Goal: Information Seeking & Learning: Learn about a topic

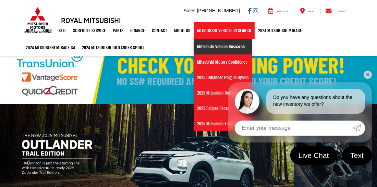
click at [208, 46] on link "Mitsubishi Vehicle Research" at bounding box center [223, 46] width 58 height 15
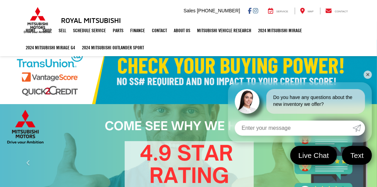
select select "Mitsubishi"
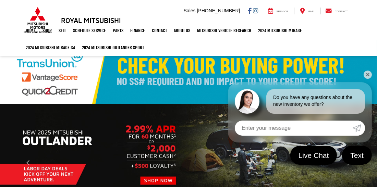
click at [366, 76] on link "✕" at bounding box center [368, 75] width 8 height 8
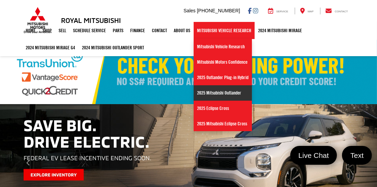
click at [209, 89] on link "2025 Mitsubishi Outlander" at bounding box center [223, 92] width 58 height 15
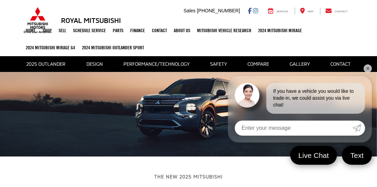
click at [367, 71] on link "✕" at bounding box center [368, 69] width 8 height 8
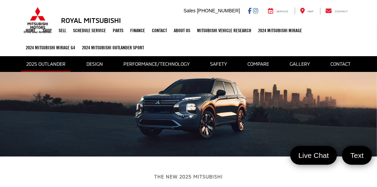
click at [49, 64] on link "2025 Outlander" at bounding box center [46, 64] width 50 height 15
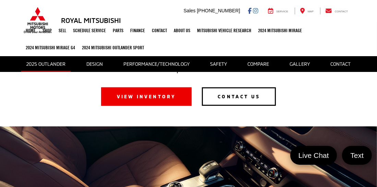
scroll to position [167, 0]
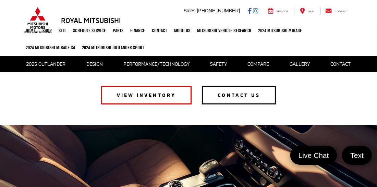
click at [143, 96] on link "VIEW INVENTORY" at bounding box center [146, 95] width 91 height 19
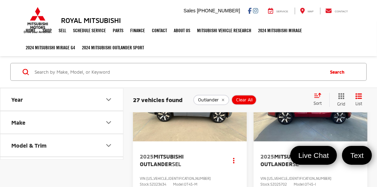
scroll to position [411, 0]
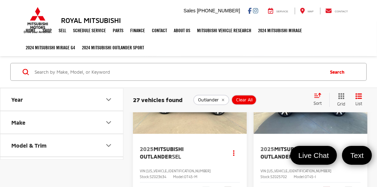
click at [348, 127] on img "2025 Mitsubishi Outlander SE 0" at bounding box center [311, 92] width 115 height 86
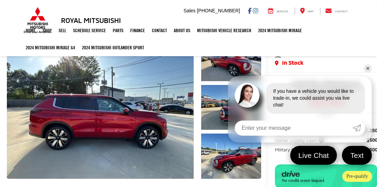
click at [369, 67] on link "✕" at bounding box center [368, 69] width 8 height 8
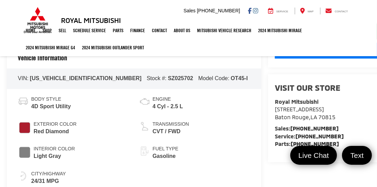
scroll to position [260, 0]
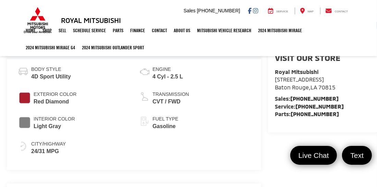
click at [36, 122] on span "Interior Color" at bounding box center [55, 119] width 42 height 7
click at [19, 121] on span "#808080" at bounding box center [24, 122] width 11 height 11
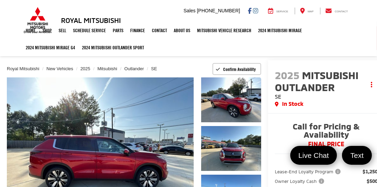
scroll to position [0, 0]
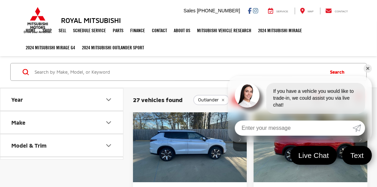
click at [201, 143] on img "2025 Mitsubishi Outlander SE 0" at bounding box center [190, 140] width 115 height 86
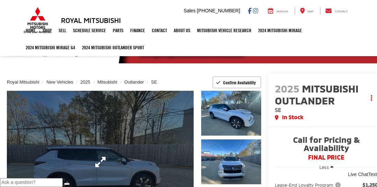
scroll to position [13, 0]
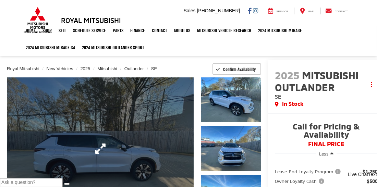
click at [140, 159] on link "Expand Photo 0" at bounding box center [100, 149] width 187 height 143
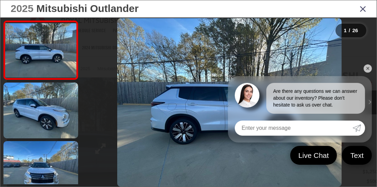
scroll to position [0, 0]
click at [367, 68] on link "✕" at bounding box center [368, 69] width 8 height 8
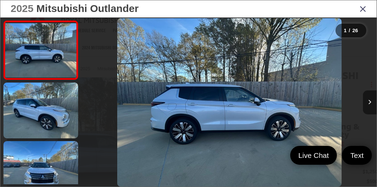
click at [369, 102] on icon "Next image" at bounding box center [370, 102] width 3 height 5
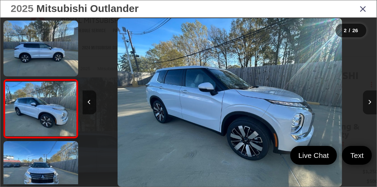
scroll to position [26, 0]
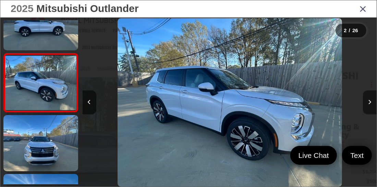
click at [369, 102] on icon "Next image" at bounding box center [370, 102] width 3 height 5
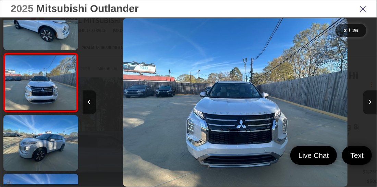
scroll to position [0, 589]
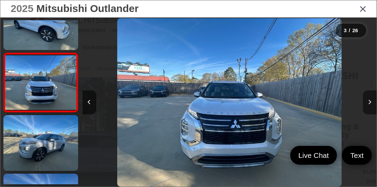
click at [369, 102] on icon "Next image" at bounding box center [370, 102] width 3 height 5
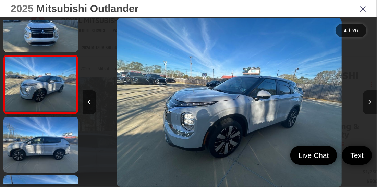
scroll to position [144, 0]
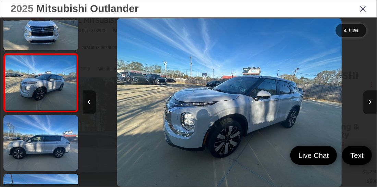
click at [369, 102] on icon "Next image" at bounding box center [370, 102] width 3 height 5
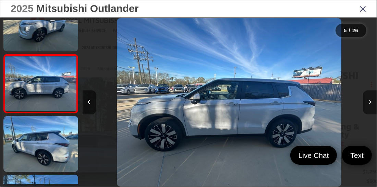
scroll to position [202, 0]
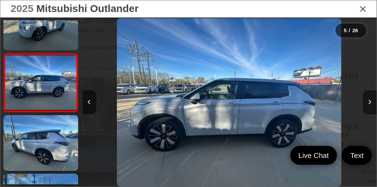
click at [369, 102] on icon "Next image" at bounding box center [370, 102] width 3 height 5
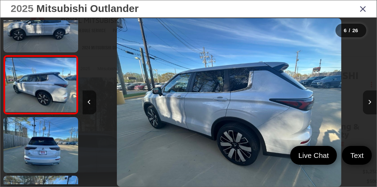
scroll to position [261, 0]
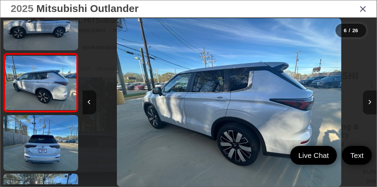
click at [369, 102] on icon "Next image" at bounding box center [370, 102] width 3 height 5
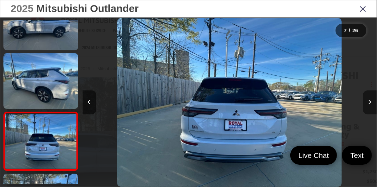
scroll to position [320, 0]
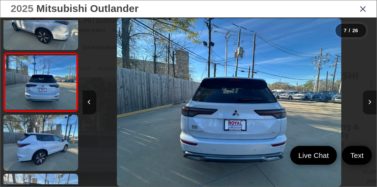
click at [369, 102] on icon "Next image" at bounding box center [370, 102] width 3 height 5
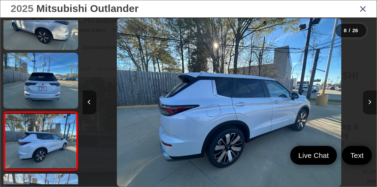
scroll to position [379, 0]
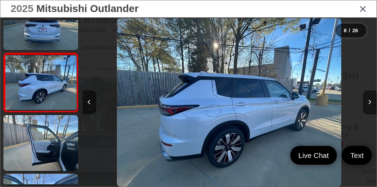
click at [369, 102] on icon "Next image" at bounding box center [370, 102] width 3 height 5
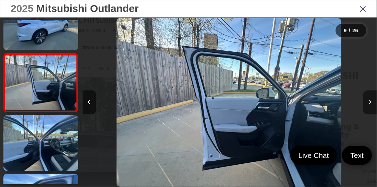
scroll to position [0, 2358]
click at [369, 102] on icon "Next image" at bounding box center [370, 102] width 3 height 5
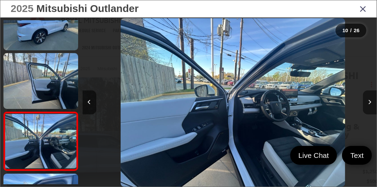
scroll to position [496, 0]
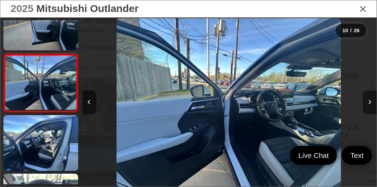
click at [369, 102] on icon "Next image" at bounding box center [370, 102] width 3 height 5
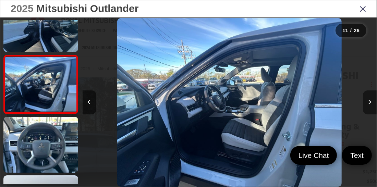
scroll to position [0, 2947]
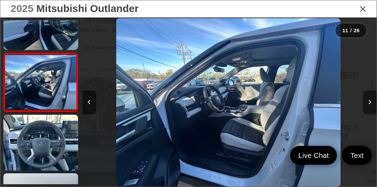
click at [369, 102] on icon "Next image" at bounding box center [370, 102] width 3 height 5
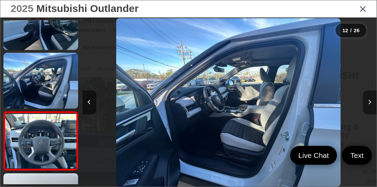
scroll to position [614, 0]
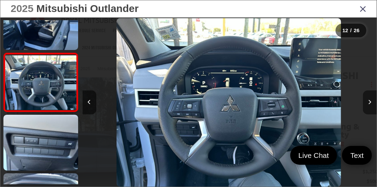
click at [369, 102] on icon "Next image" at bounding box center [370, 102] width 3 height 5
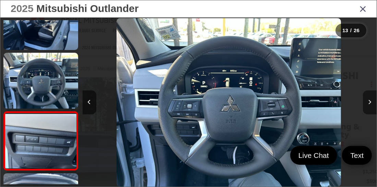
scroll to position [0, 0]
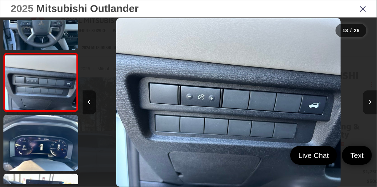
click at [369, 102] on icon "Next image" at bounding box center [370, 102] width 3 height 5
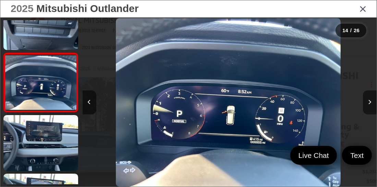
click at [369, 102] on icon "Next image" at bounding box center [370, 102] width 3 height 5
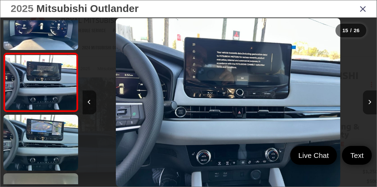
click at [369, 102] on icon "Next image" at bounding box center [370, 102] width 3 height 5
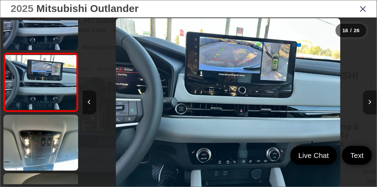
click at [369, 102] on icon "Next image" at bounding box center [370, 102] width 3 height 5
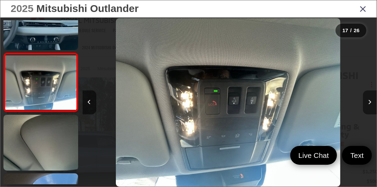
click at [369, 102] on icon "Next image" at bounding box center [370, 102] width 3 height 5
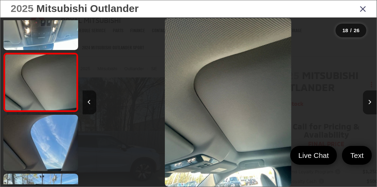
click at [369, 102] on icon "Next image" at bounding box center [370, 102] width 3 height 5
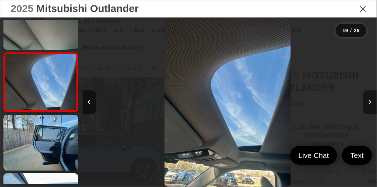
click at [369, 102] on icon "Next image" at bounding box center [370, 102] width 3 height 5
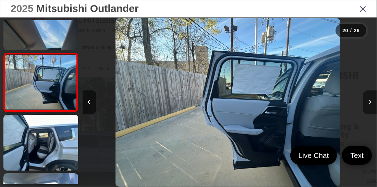
click at [369, 102] on icon "Next image" at bounding box center [370, 102] width 3 height 5
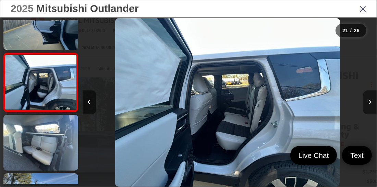
click at [369, 102] on icon "Next image" at bounding box center [370, 102] width 3 height 5
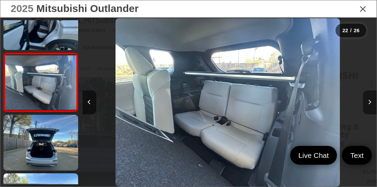
click at [369, 103] on icon "Next image" at bounding box center [370, 102] width 3 height 5
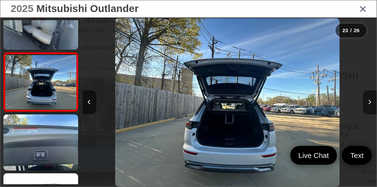
click at [369, 103] on icon "Next image" at bounding box center [370, 102] width 3 height 5
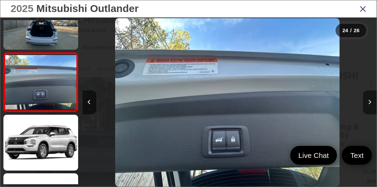
click at [369, 103] on icon "Next image" at bounding box center [370, 102] width 3 height 5
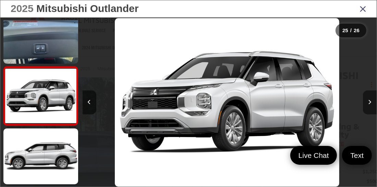
click at [369, 103] on icon "Next image" at bounding box center [370, 102] width 3 height 5
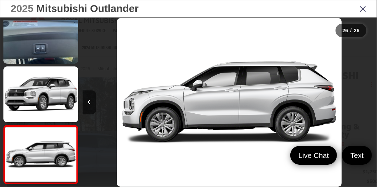
click at [369, 103] on div at bounding box center [340, 103] width 74 height 170
click at [87, 101] on button "Previous image" at bounding box center [90, 103] width 14 height 24
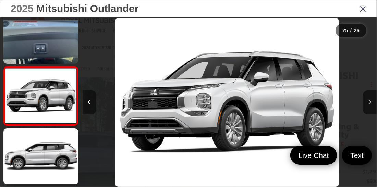
click at [88, 101] on icon "Previous image" at bounding box center [89, 102] width 3 height 5
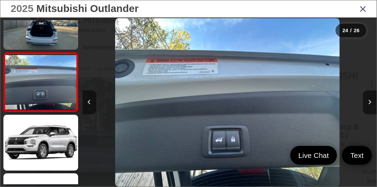
click at [89, 102] on icon "Previous image" at bounding box center [89, 102] width 3 height 5
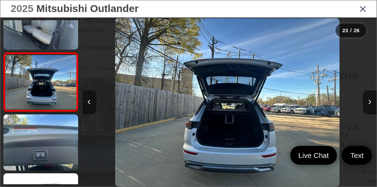
click at [90, 102] on icon "Previous image" at bounding box center [89, 102] width 3 height 5
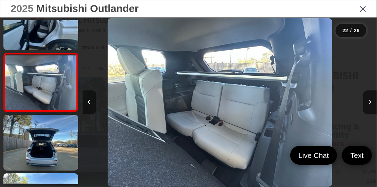
scroll to position [0, 6188]
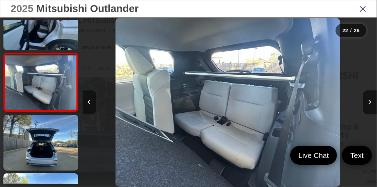
click at [90, 102] on icon "Previous image" at bounding box center [89, 102] width 3 height 5
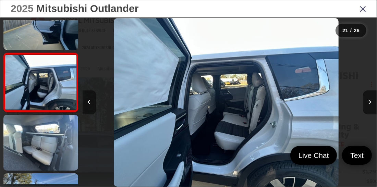
scroll to position [0, 5894]
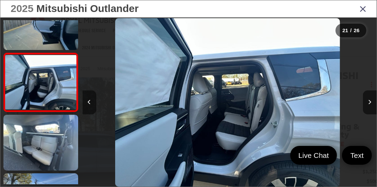
click at [90, 102] on icon "Previous image" at bounding box center [89, 102] width 3 height 5
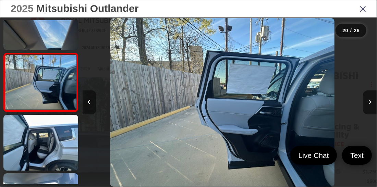
scroll to position [0, 5599]
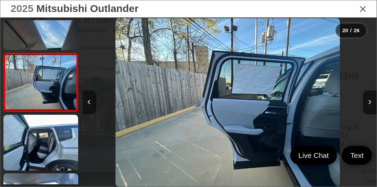
click at [90, 102] on icon "Previous image" at bounding box center [89, 102] width 3 height 5
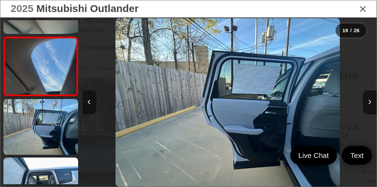
scroll to position [0, 5304]
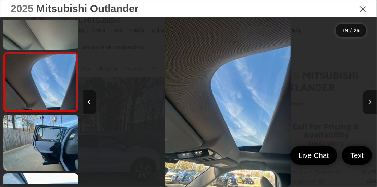
click at [90, 102] on icon "Previous image" at bounding box center [89, 102] width 3 height 5
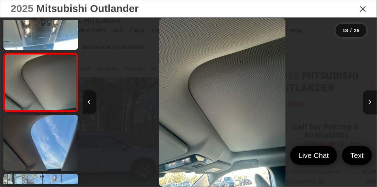
scroll to position [0, 5009]
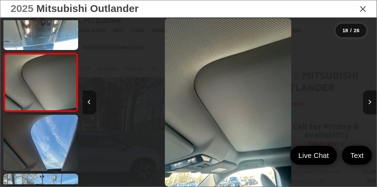
click at [90, 102] on icon "Previous image" at bounding box center [89, 102] width 3 height 5
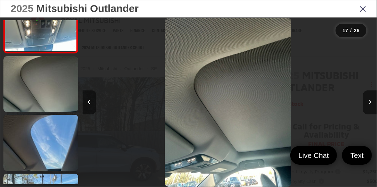
scroll to position [0, 4715]
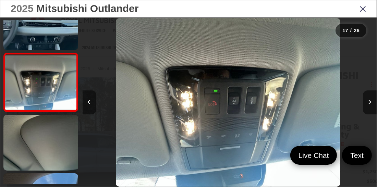
click at [90, 102] on icon "Previous image" at bounding box center [89, 102] width 3 height 5
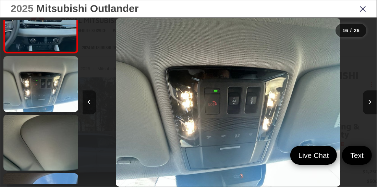
scroll to position [849, 0]
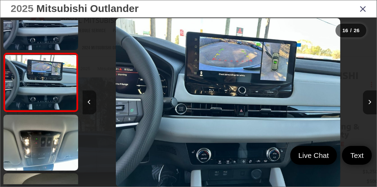
click at [90, 102] on icon "Previous image" at bounding box center [89, 102] width 3 height 5
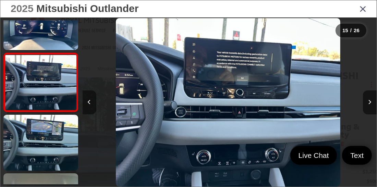
click at [90, 102] on icon "Previous image" at bounding box center [89, 102] width 3 height 5
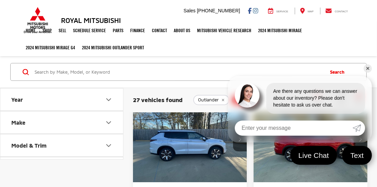
click at [368, 69] on link "✕" at bounding box center [368, 69] width 8 height 8
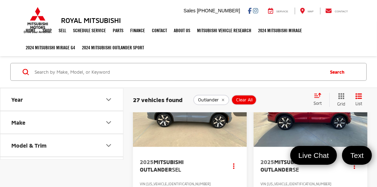
scroll to position [398, 0]
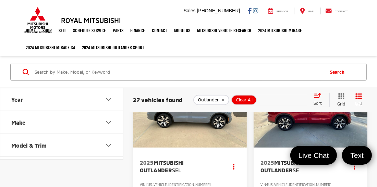
click at [195, 125] on img "2025 Mitsubishi Outlander SEL 0" at bounding box center [190, 105] width 115 height 86
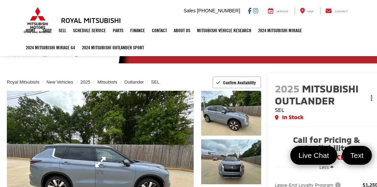
click at [109, 125] on link "Expand Photo 0" at bounding box center [100, 162] width 187 height 143
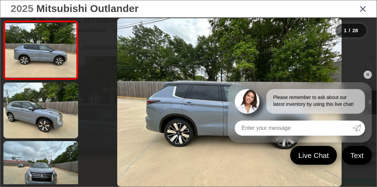
click at [368, 73] on link "✕" at bounding box center [368, 75] width 8 height 8
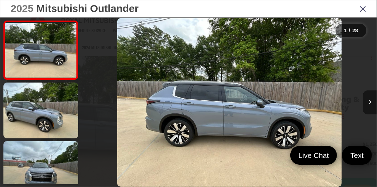
click at [370, 103] on icon "Next image" at bounding box center [370, 102] width 3 height 5
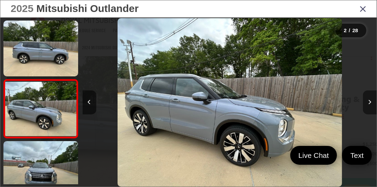
scroll to position [26, 0]
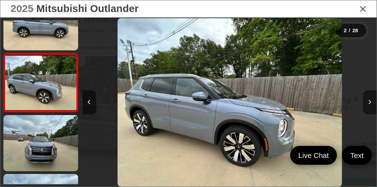
click at [370, 103] on icon "Next image" at bounding box center [370, 102] width 3 height 5
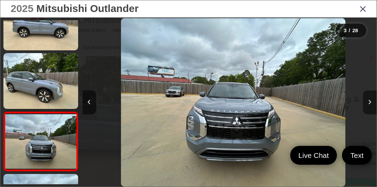
scroll to position [85, 0]
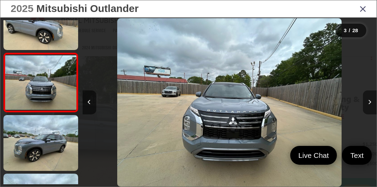
click at [370, 103] on icon "Next image" at bounding box center [370, 102] width 3 height 5
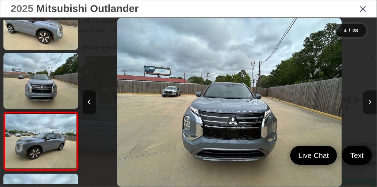
scroll to position [144, 0]
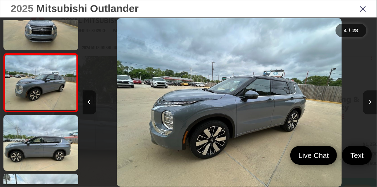
click at [370, 103] on icon "Next image" at bounding box center [370, 102] width 3 height 5
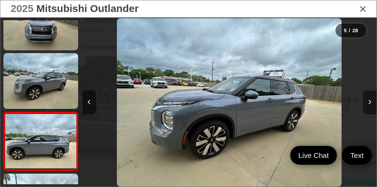
scroll to position [202, 0]
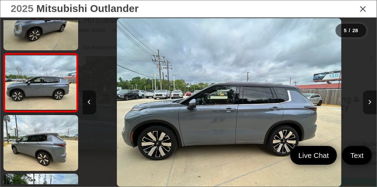
click at [370, 103] on icon "Next image" at bounding box center [370, 102] width 3 height 5
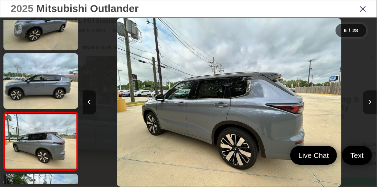
scroll to position [261, 0]
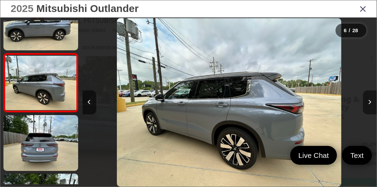
click at [370, 103] on icon "Next image" at bounding box center [370, 102] width 3 height 5
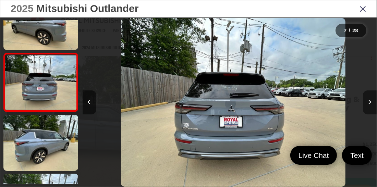
scroll to position [0, 1768]
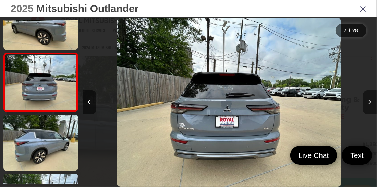
click at [370, 103] on icon "Next image" at bounding box center [370, 102] width 3 height 5
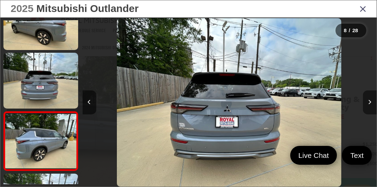
scroll to position [379, 0]
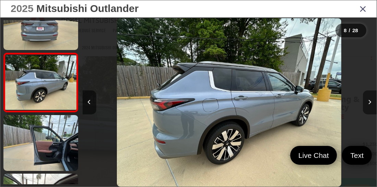
click at [370, 103] on icon "Next image" at bounding box center [370, 102] width 3 height 5
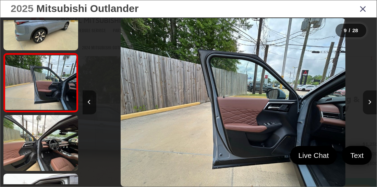
scroll to position [0, 2358]
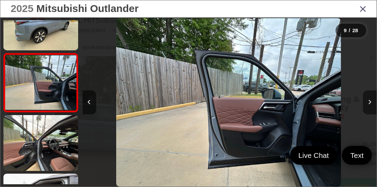
click at [370, 103] on icon "Next image" at bounding box center [370, 102] width 3 height 5
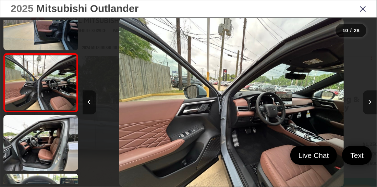
scroll to position [0, 2652]
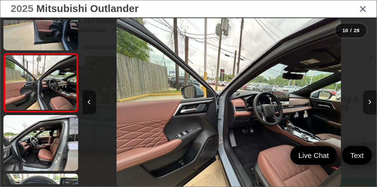
click at [370, 103] on icon "Next image" at bounding box center [370, 102] width 3 height 5
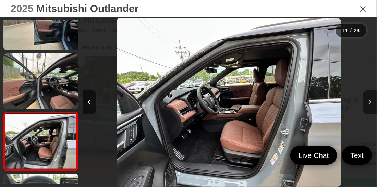
scroll to position [555, 0]
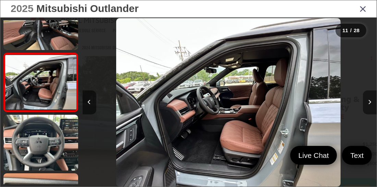
click at [370, 103] on icon "Next image" at bounding box center [370, 102] width 3 height 5
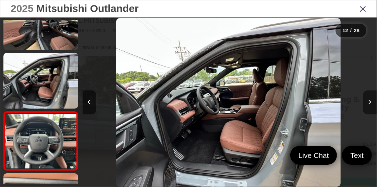
scroll to position [614, 0]
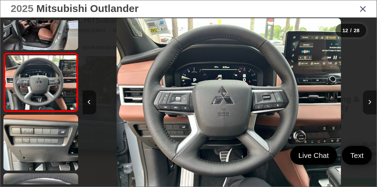
click at [370, 103] on icon "Next image" at bounding box center [370, 102] width 3 height 5
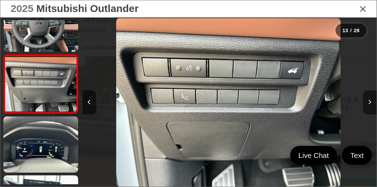
scroll to position [673, 0]
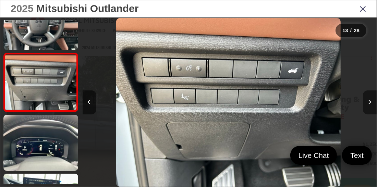
click at [370, 103] on icon "Next image" at bounding box center [370, 102] width 3 height 5
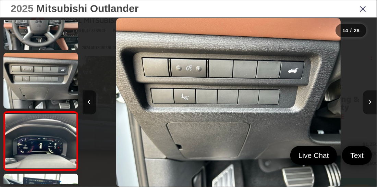
scroll to position [0, 0]
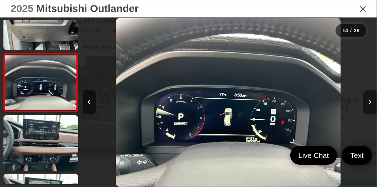
click at [370, 103] on icon "Next image" at bounding box center [370, 102] width 3 height 5
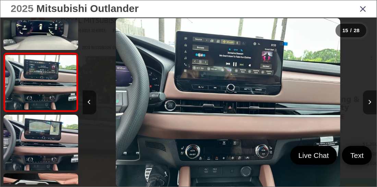
click at [370, 103] on icon "Next image" at bounding box center [370, 102] width 3 height 5
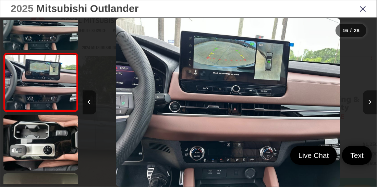
click at [370, 103] on icon "Next image" at bounding box center [370, 102] width 3 height 5
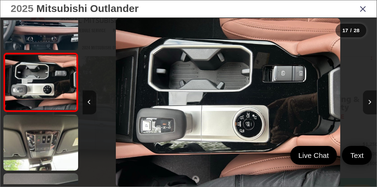
click at [370, 103] on icon "Next image" at bounding box center [370, 102] width 3 height 5
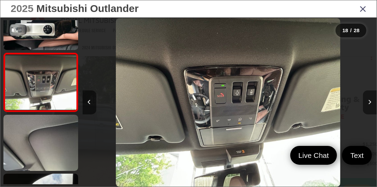
click at [370, 103] on icon "Next image" at bounding box center [370, 102] width 3 height 5
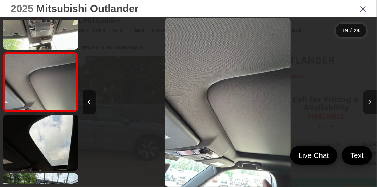
click at [370, 103] on icon "Next image" at bounding box center [370, 102] width 3 height 5
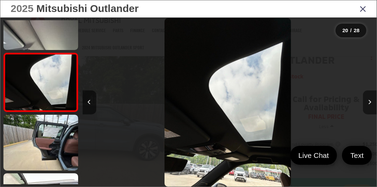
click at [369, 103] on icon "Next image" at bounding box center [370, 102] width 3 height 5
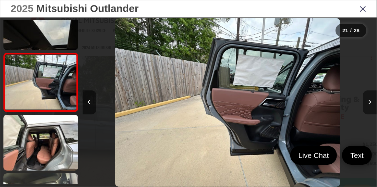
click at [365, 102] on button "Next image" at bounding box center [370, 103] width 14 height 24
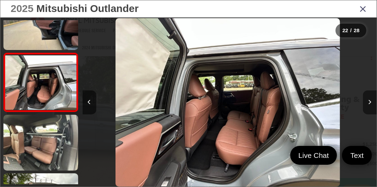
click at [365, 103] on button "Next image" at bounding box center [370, 103] width 14 height 24
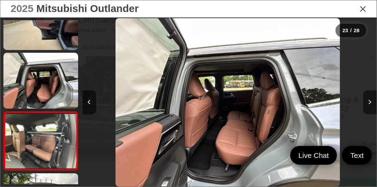
scroll to position [1260, 0]
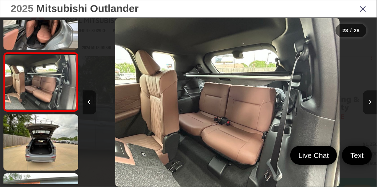
click at [368, 103] on button "Next image" at bounding box center [370, 103] width 14 height 24
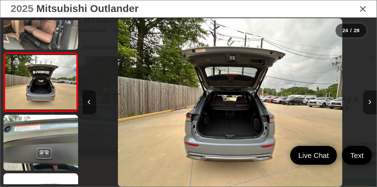
scroll to position [0, 6778]
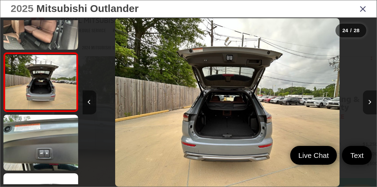
click at [368, 103] on button "Next image" at bounding box center [370, 103] width 14 height 24
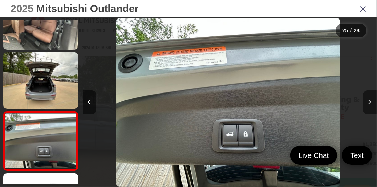
scroll to position [1378, 0]
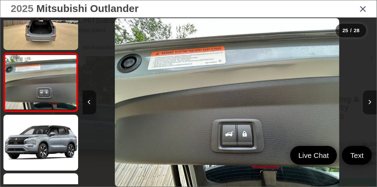
click at [368, 103] on button "Next image" at bounding box center [370, 103] width 14 height 24
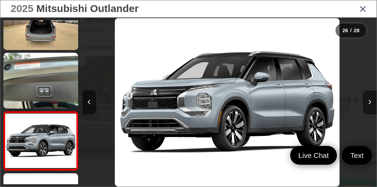
scroll to position [1437, 0]
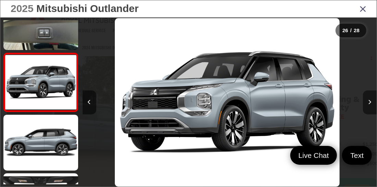
click at [368, 103] on button "Next image" at bounding box center [370, 103] width 14 height 24
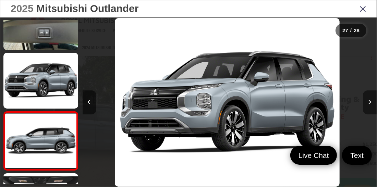
scroll to position [1482, 0]
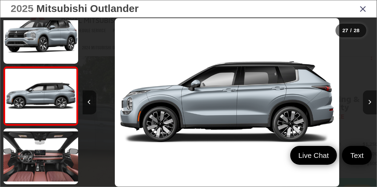
click at [368, 103] on button "Next image" at bounding box center [370, 103] width 14 height 24
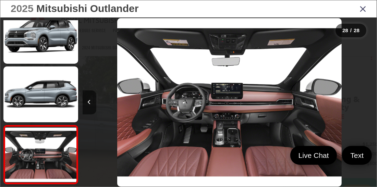
scroll to position [0, 7956]
click at [368, 103] on div at bounding box center [340, 103] width 74 height 170
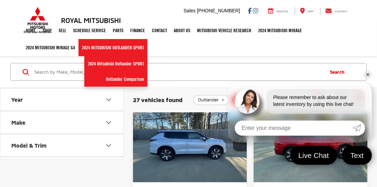
click at [106, 48] on link "2024 Mitsubishi Outlander SPORT" at bounding box center [113, 47] width 69 height 17
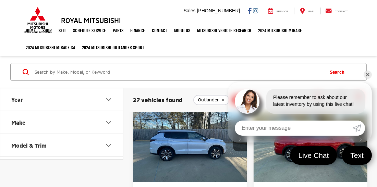
click at [368, 76] on link "✕" at bounding box center [368, 75] width 8 height 8
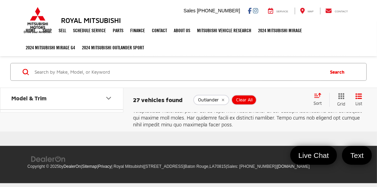
scroll to position [2304, 0]
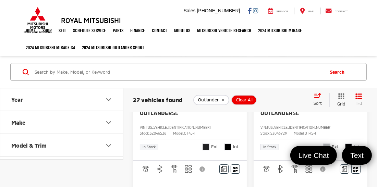
scroll to position [1907, 0]
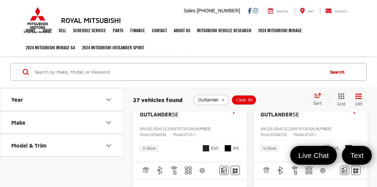
click at [279, 92] on img "2025 Mitsubishi Outlander SE 0" at bounding box center [311, 49] width 115 height 86
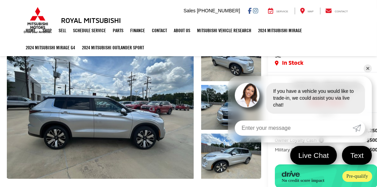
click at [367, 69] on link "✕" at bounding box center [368, 69] width 8 height 8
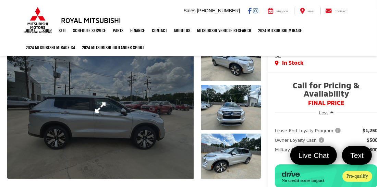
click at [151, 122] on link "Expand Photo 0" at bounding box center [100, 107] width 187 height 143
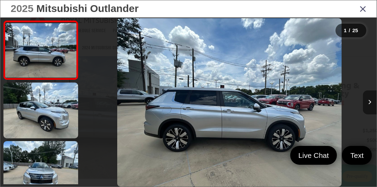
click at [372, 102] on icon "Next image" at bounding box center [370, 102] width 3 height 5
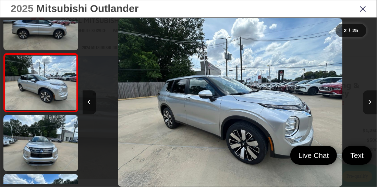
scroll to position [0, 294]
click at [372, 102] on icon "Next image" at bounding box center [370, 102] width 3 height 5
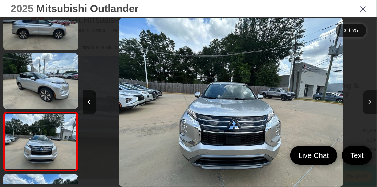
scroll to position [85, 0]
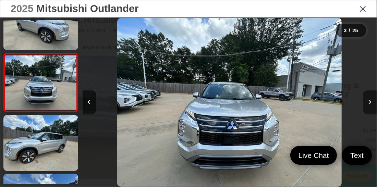
click at [372, 102] on icon "Next image" at bounding box center [370, 102] width 3 height 5
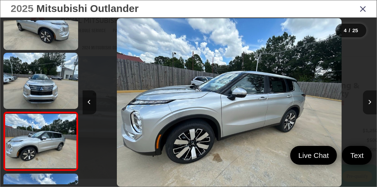
scroll to position [144, 0]
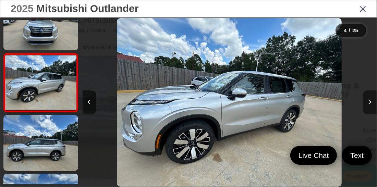
click at [372, 102] on icon "Next image" at bounding box center [370, 102] width 3 height 5
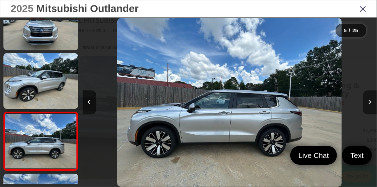
scroll to position [202, 0]
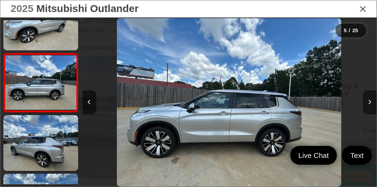
click at [372, 102] on icon "Next image" at bounding box center [370, 102] width 3 height 5
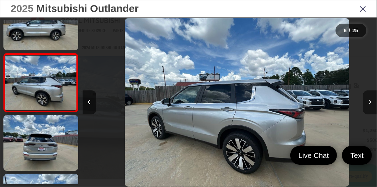
scroll to position [0, 1473]
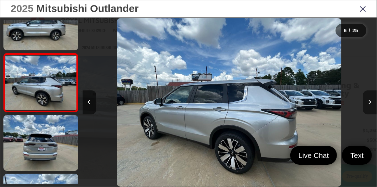
click at [371, 103] on icon "Next image" at bounding box center [370, 102] width 3 height 5
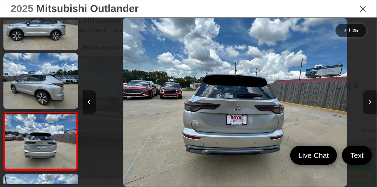
scroll to position [320, 0]
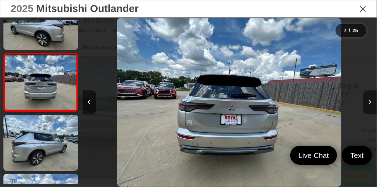
click at [371, 103] on icon "Next image" at bounding box center [370, 102] width 3 height 5
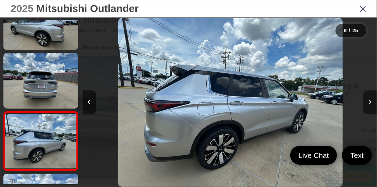
scroll to position [379, 0]
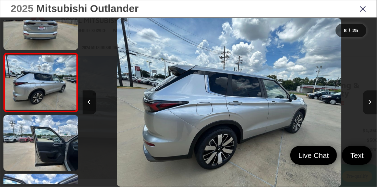
click at [371, 103] on icon "Next image" at bounding box center [370, 102] width 3 height 5
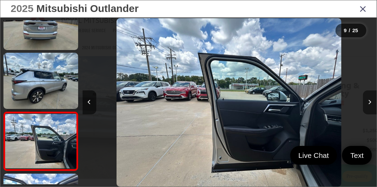
scroll to position [438, 0]
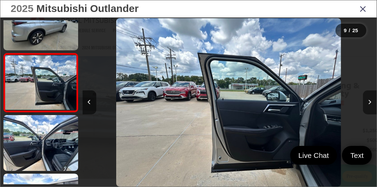
click at [371, 103] on icon "Next image" at bounding box center [370, 102] width 3 height 5
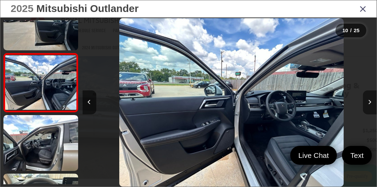
scroll to position [0, 2652]
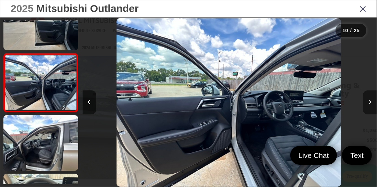
click at [371, 103] on icon "Next image" at bounding box center [370, 102] width 3 height 5
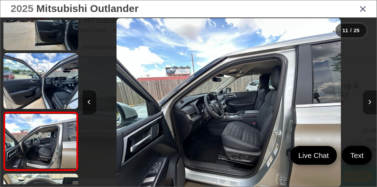
scroll to position [555, 0]
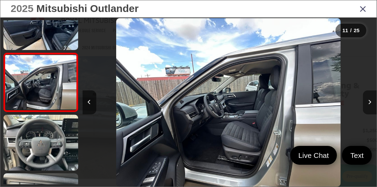
click at [372, 103] on button "Next image" at bounding box center [370, 103] width 14 height 24
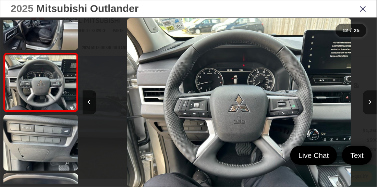
scroll to position [0, 3241]
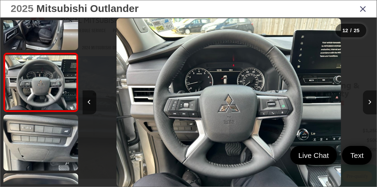
click at [372, 103] on button "Next image" at bounding box center [370, 103] width 14 height 24
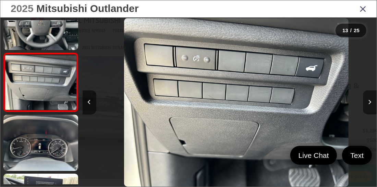
scroll to position [0, 3536]
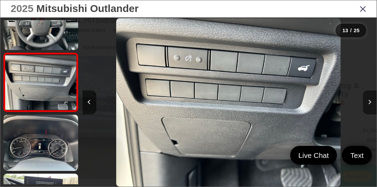
click at [372, 102] on icon "Next image" at bounding box center [370, 102] width 3 height 5
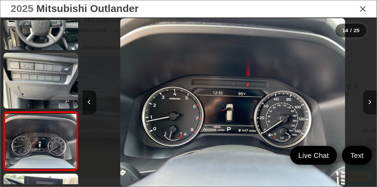
scroll to position [0, 0]
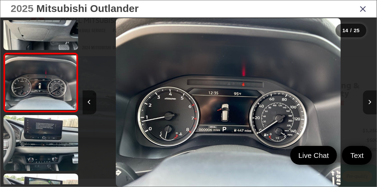
click at [372, 102] on button "Next image" at bounding box center [370, 103] width 14 height 24
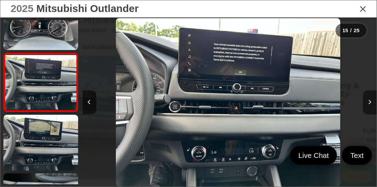
click at [372, 102] on icon "Next image" at bounding box center [370, 102] width 3 height 5
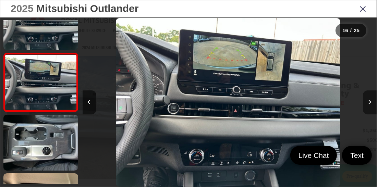
click at [371, 101] on icon "Next image" at bounding box center [370, 102] width 3 height 5
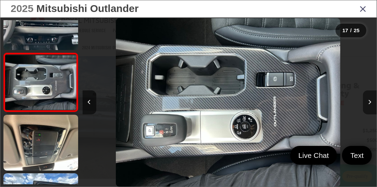
click at [371, 101] on icon "Next image" at bounding box center [370, 102] width 3 height 5
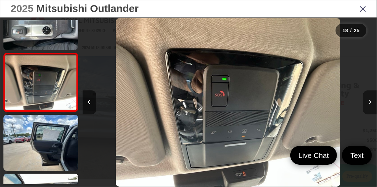
click at [371, 101] on icon "Next image" at bounding box center [370, 102] width 3 height 5
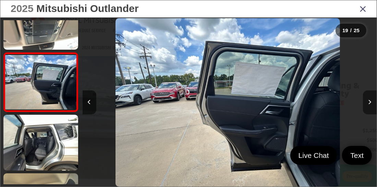
click at [371, 101] on icon "Next image" at bounding box center [370, 102] width 3 height 5
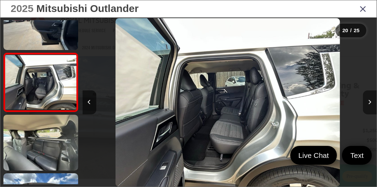
click at [372, 101] on icon "Next image" at bounding box center [370, 102] width 3 height 5
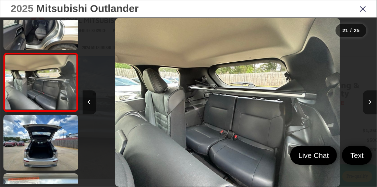
click at [371, 102] on icon "Next image" at bounding box center [370, 102] width 3 height 5
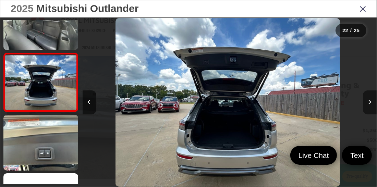
click at [371, 101] on icon "Next image" at bounding box center [370, 102] width 3 height 5
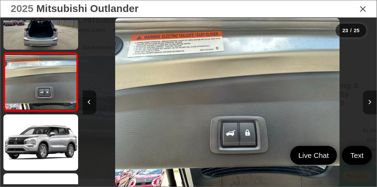
click at [371, 101] on icon "Next image" at bounding box center [370, 102] width 3 height 5
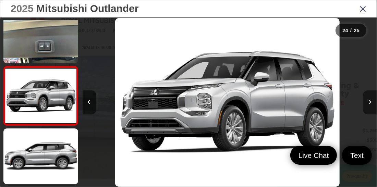
click at [371, 101] on icon "Next image" at bounding box center [370, 102] width 3 height 5
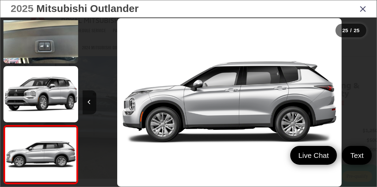
click at [371, 101] on div at bounding box center [340, 103] width 74 height 170
click at [88, 102] on icon "Previous image" at bounding box center [89, 102] width 3 height 5
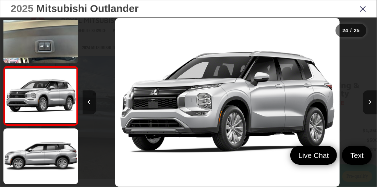
click at [89, 103] on icon "Previous image" at bounding box center [89, 102] width 3 height 5
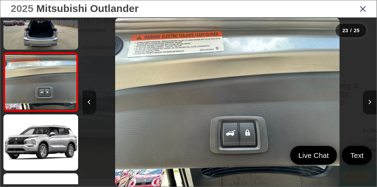
click at [90, 104] on icon "Previous image" at bounding box center [89, 102] width 3 height 5
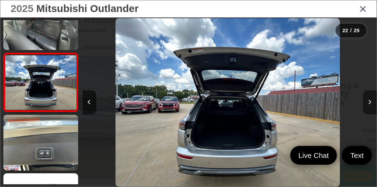
click at [369, 105] on icon "Next image" at bounding box center [370, 102] width 3 height 5
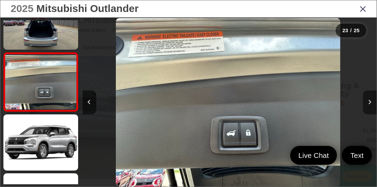
scroll to position [0, 6483]
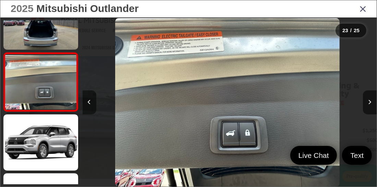
click at [90, 100] on icon "Previous image" at bounding box center [89, 102] width 3 height 5
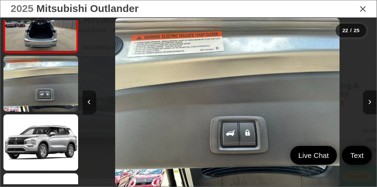
scroll to position [0, 6188]
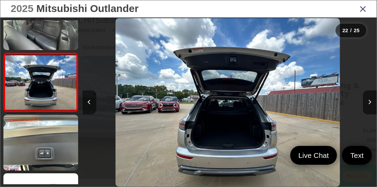
click at [90, 100] on icon "Previous image" at bounding box center [89, 102] width 3 height 5
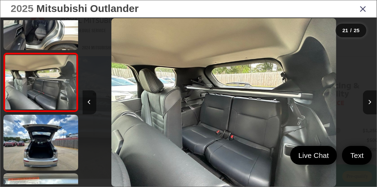
scroll to position [0, 5894]
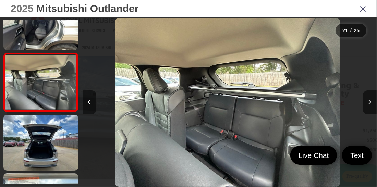
click at [90, 100] on icon "Previous image" at bounding box center [89, 102] width 3 height 5
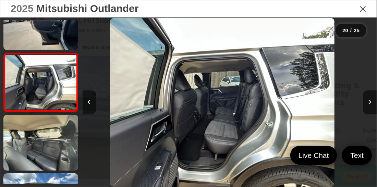
scroll to position [0, 5599]
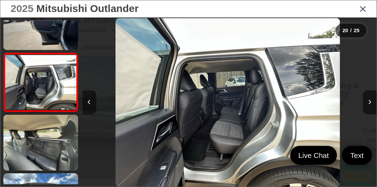
click at [90, 99] on button "Previous image" at bounding box center [90, 103] width 14 height 24
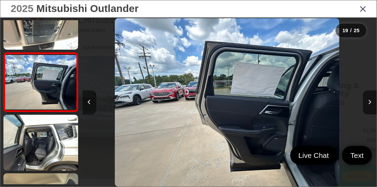
scroll to position [0, 5304]
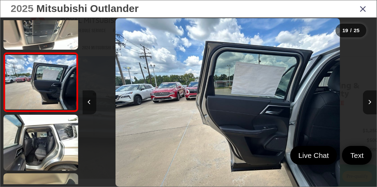
click at [88, 99] on button "Previous image" at bounding box center [90, 103] width 14 height 24
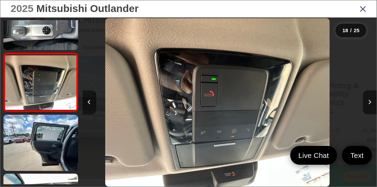
scroll to position [0, 5009]
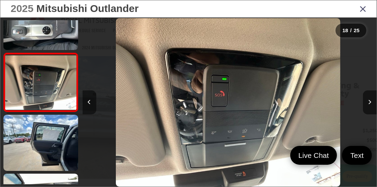
click at [91, 99] on button "Previous image" at bounding box center [90, 103] width 14 height 24
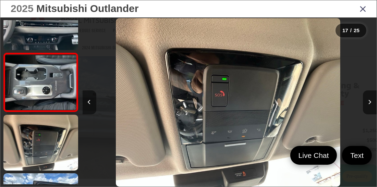
scroll to position [0, 4715]
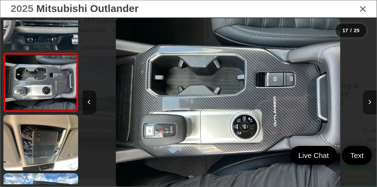
click at [370, 101] on icon "Next image" at bounding box center [370, 102] width 3 height 5
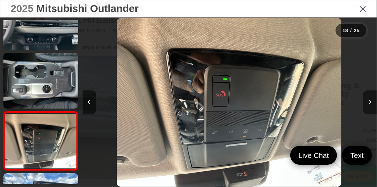
scroll to position [966, 0]
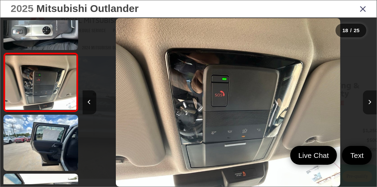
click at [370, 101] on icon "Next image" at bounding box center [370, 102] width 3 height 5
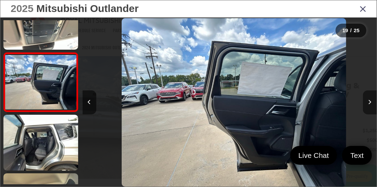
scroll to position [0, 5304]
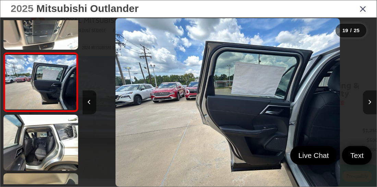
click at [370, 101] on icon "Next image" at bounding box center [370, 102] width 3 height 5
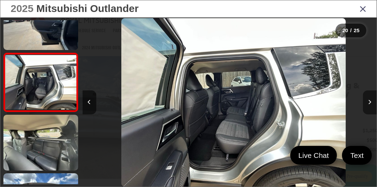
scroll to position [0, 5599]
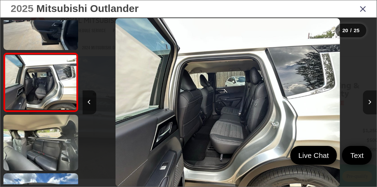
click at [369, 101] on icon "Next image" at bounding box center [370, 102] width 3 height 5
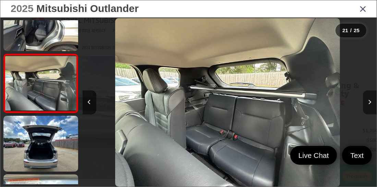
scroll to position [1143, 0]
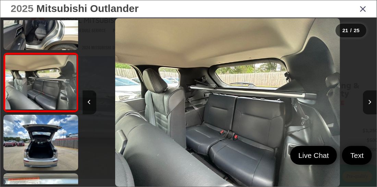
click at [232, 77] on img "2025 Mitsubishi Outlander SE 20" at bounding box center [227, 102] width 225 height 168
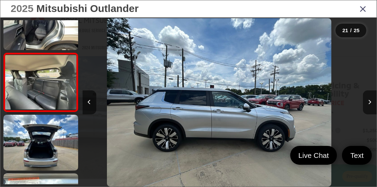
scroll to position [0, 0]
